Goal: Task Accomplishment & Management: Manage account settings

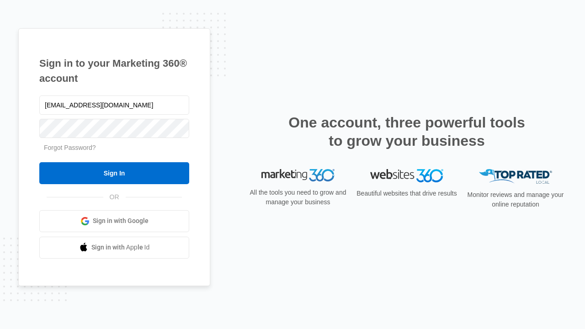
type input "dankie614@gmail.com"
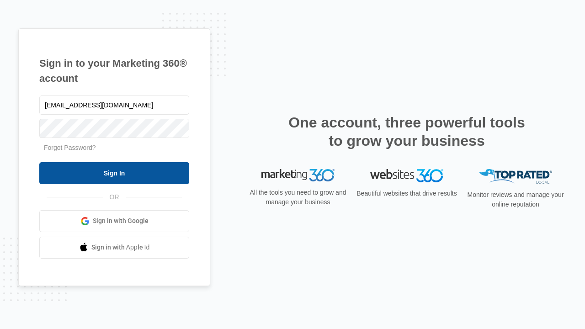
click at [114, 173] on input "Sign In" at bounding box center [114, 173] width 150 height 22
